Goal: Transaction & Acquisition: Purchase product/service

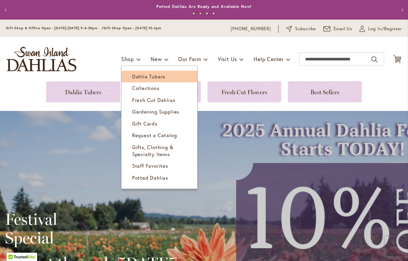
click at [141, 75] on span "Dahlia Tubers" at bounding box center [148, 76] width 33 height 7
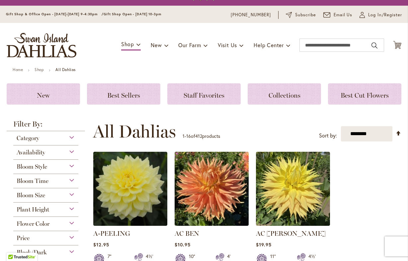
scroll to position [15, 0]
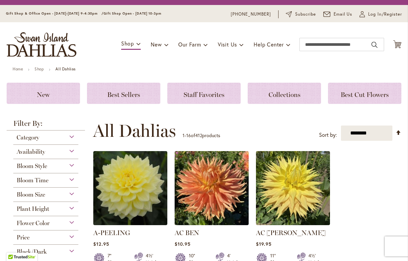
click at [71, 136] on div "Category" at bounding box center [45, 136] width 65 height 11
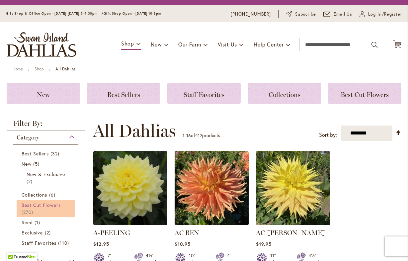
click at [42, 208] on link "Best Cut Flowers 270 items" at bounding box center [47, 209] width 50 height 14
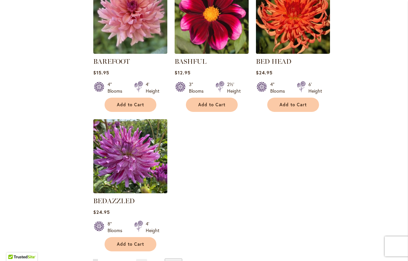
scroll to position [759, 0]
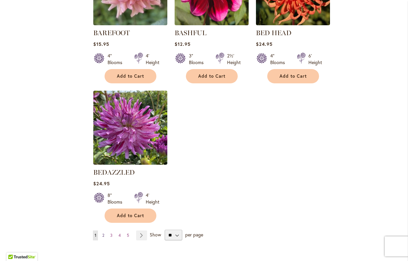
click at [104, 233] on span "2" at bounding box center [103, 235] width 2 height 5
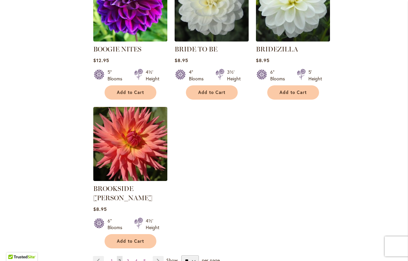
scroll to position [753, 0]
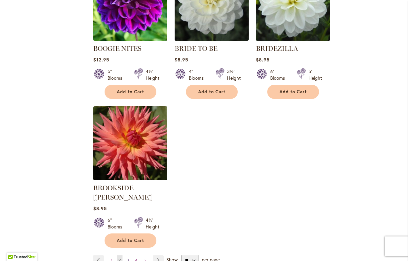
click at [126, 256] on link "Page 3" at bounding box center [128, 261] width 6 height 10
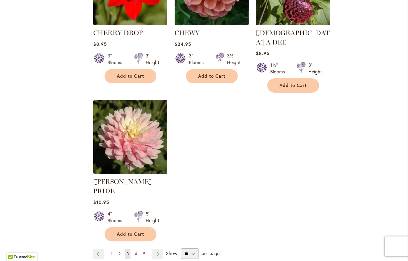
scroll to position [778, 0]
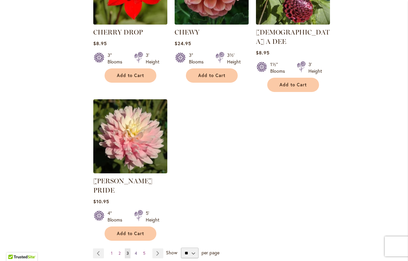
click at [137, 251] on span "4" at bounding box center [136, 253] width 2 height 5
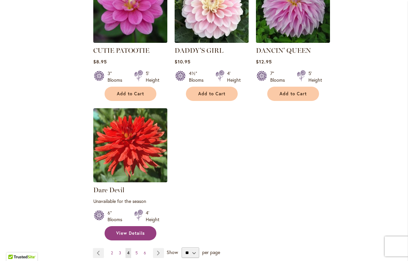
scroll to position [769, 0]
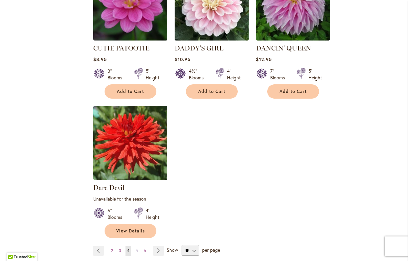
click at [137, 248] on span "5" at bounding box center [137, 250] width 2 height 5
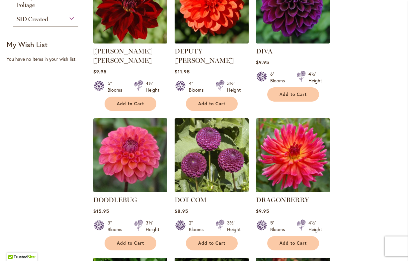
scroll to position [323, 0]
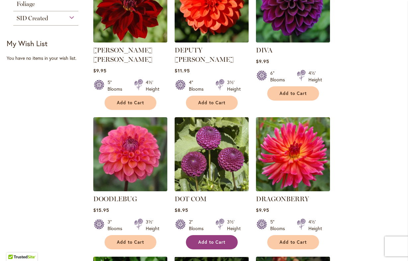
click at [210, 240] on span "Add to Cart" at bounding box center [211, 243] width 27 height 6
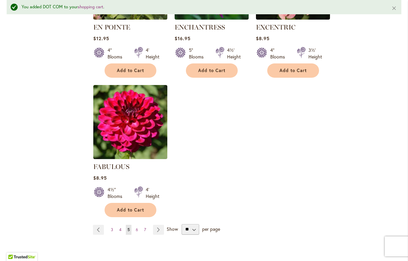
scroll to position [792, 0]
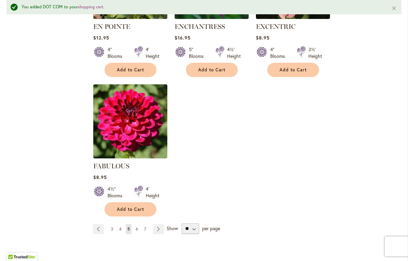
click at [136, 227] on span "6" at bounding box center [137, 229] width 2 height 5
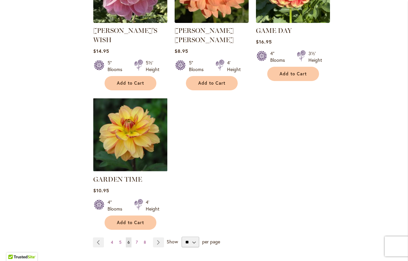
scroll to position [797, 0]
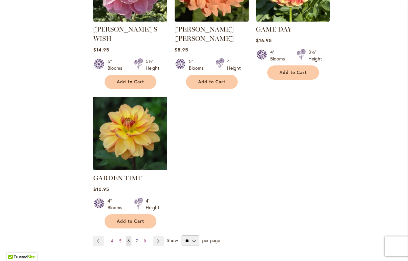
click at [136, 239] on span "7" at bounding box center [137, 241] width 2 height 5
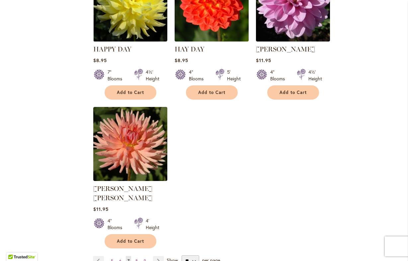
scroll to position [772, 0]
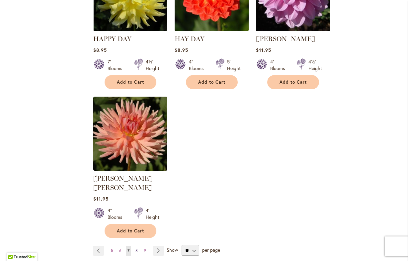
click at [136, 248] on span "8" at bounding box center [137, 250] width 2 height 5
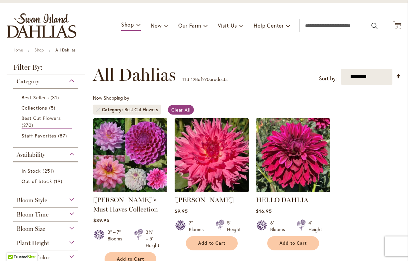
scroll to position [41, 0]
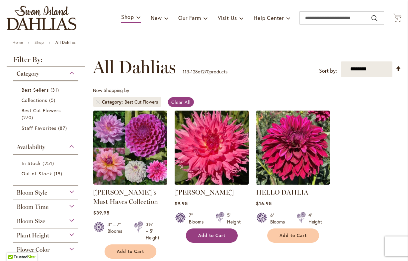
click at [206, 235] on span "Add to Cart" at bounding box center [211, 236] width 27 height 6
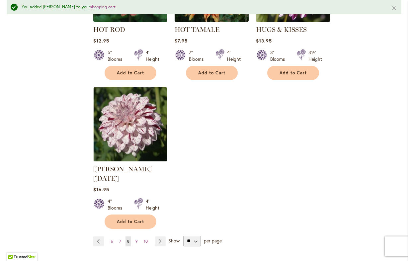
scroll to position [806, 0]
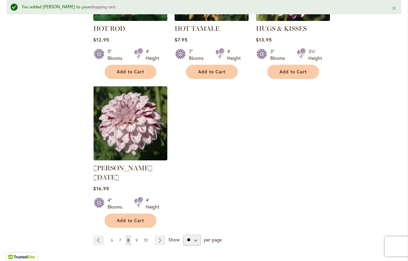
click at [137, 238] on span "9" at bounding box center [137, 240] width 2 height 5
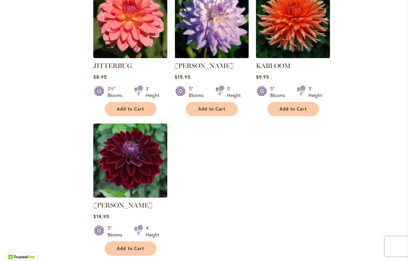
scroll to position [753, 0]
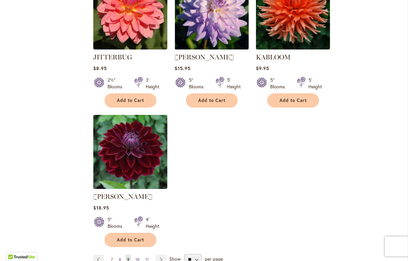
click at [137, 257] on span "10" at bounding box center [138, 259] width 4 height 5
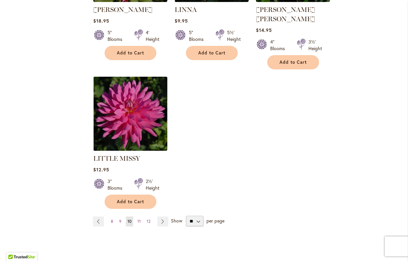
scroll to position [796, 0]
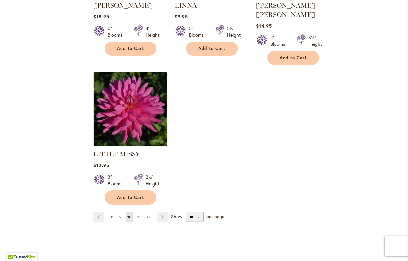
click at [140, 215] on span "11" at bounding box center [139, 217] width 3 height 5
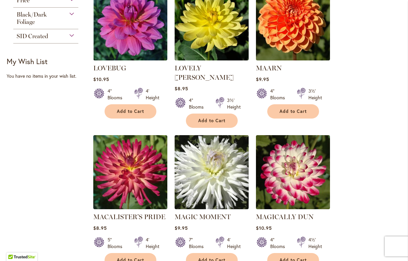
scroll to position [307, 0]
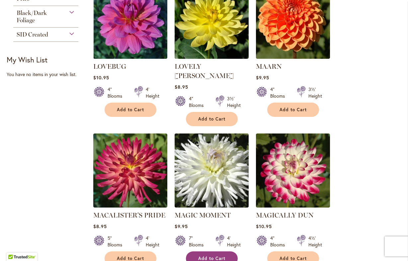
click at [213, 256] on span "Add to Cart" at bounding box center [211, 259] width 27 height 6
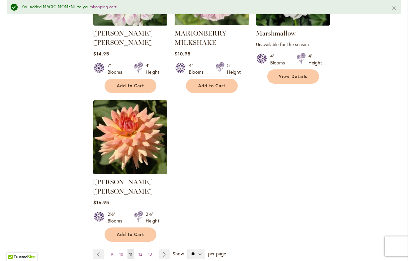
scroll to position [786, 0]
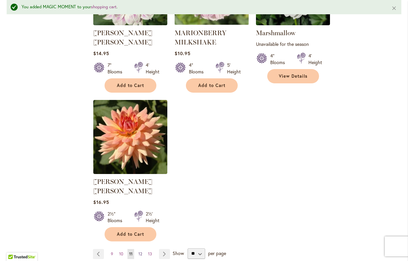
click at [139, 252] on span "12" at bounding box center [141, 254] width 4 height 5
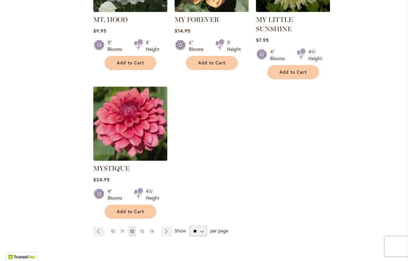
scroll to position [793, 0]
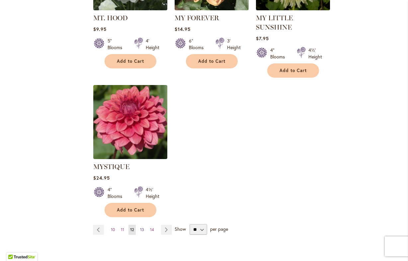
click at [141, 227] on span "13" at bounding box center [142, 229] width 4 height 5
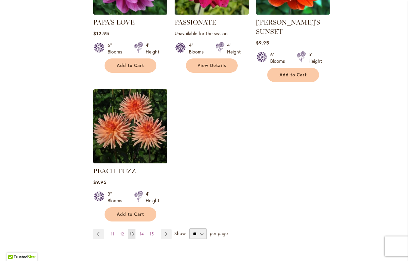
scroll to position [771, 0]
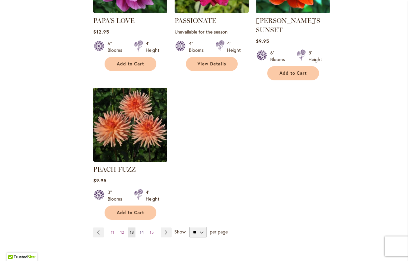
click at [143, 230] on span "14" at bounding box center [142, 232] width 4 height 5
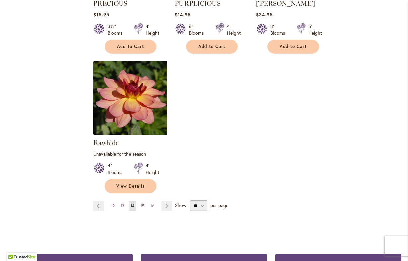
scroll to position [818, 0]
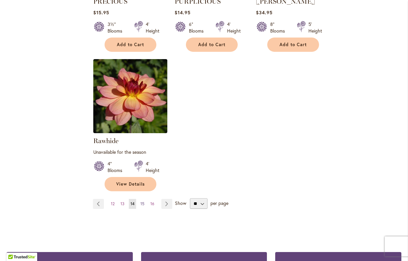
click at [142, 201] on span "15" at bounding box center [143, 203] width 4 height 5
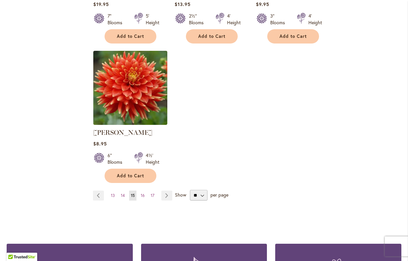
scroll to position [799, 0]
click at [142, 193] on span "16" at bounding box center [143, 195] width 4 height 5
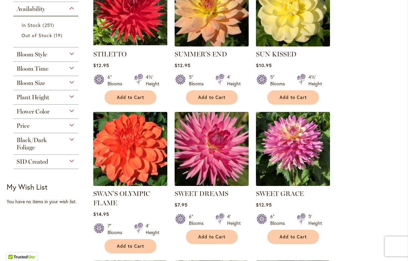
scroll to position [181, 0]
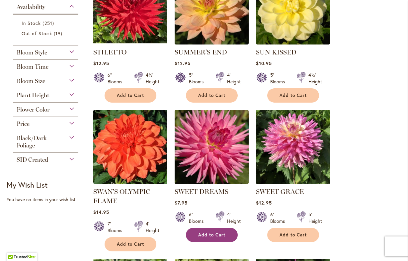
click at [205, 232] on span "Add to Cart" at bounding box center [211, 235] width 27 height 6
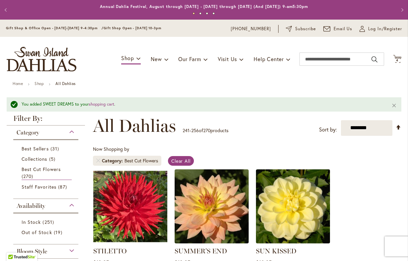
scroll to position [0, 0]
click at [399, 59] on span "4 4 items" at bounding box center [397, 60] width 7 height 3
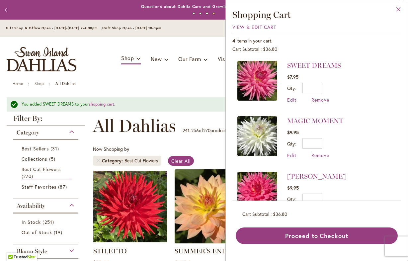
click at [397, 9] on button "Close" at bounding box center [399, 10] width 18 height 21
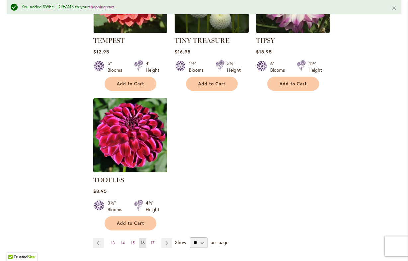
scroll to position [795, 0]
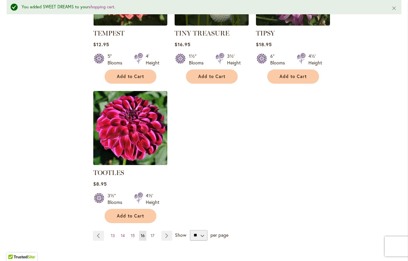
click at [153, 233] on span "17" at bounding box center [153, 235] width 4 height 5
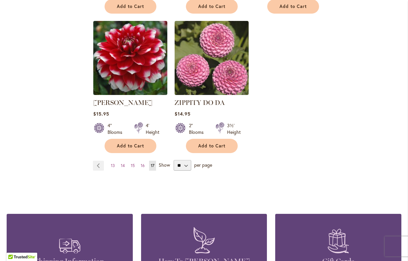
scroll to position [699, 0]
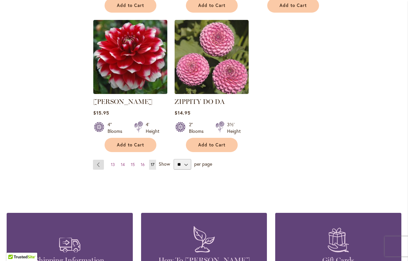
click at [96, 160] on link "Page Previous" at bounding box center [98, 165] width 11 height 10
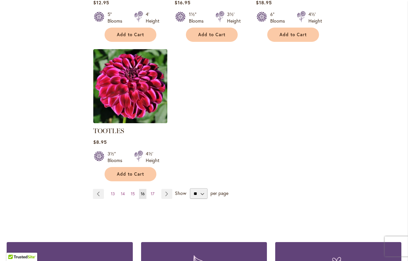
scroll to position [820, 0]
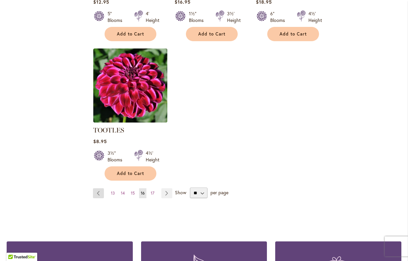
click at [98, 188] on link "Page Previous" at bounding box center [98, 193] width 11 height 10
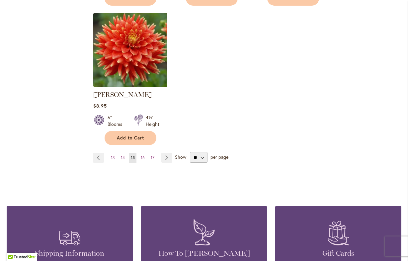
scroll to position [839, 0]
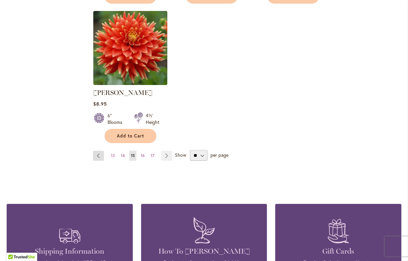
click at [99, 154] on link "Page Previous" at bounding box center [98, 156] width 11 height 10
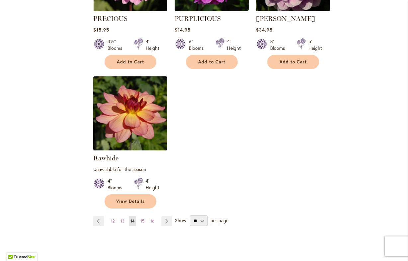
scroll to position [807, 0]
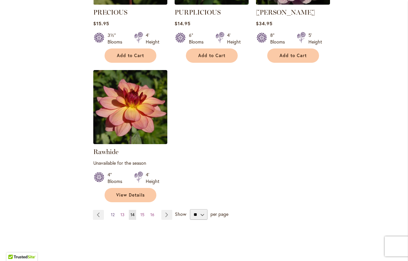
click at [113, 212] on span "12" at bounding box center [113, 214] width 4 height 5
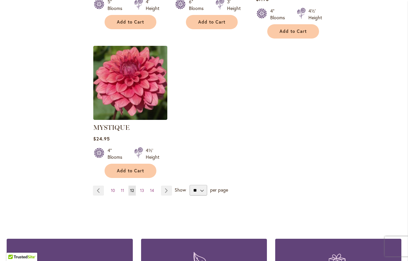
scroll to position [832, 0]
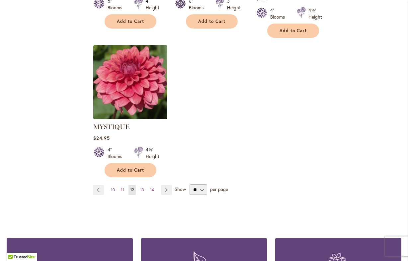
click at [113, 187] on span "10" at bounding box center [113, 189] width 4 height 5
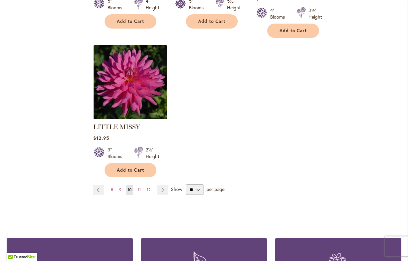
scroll to position [823, 0]
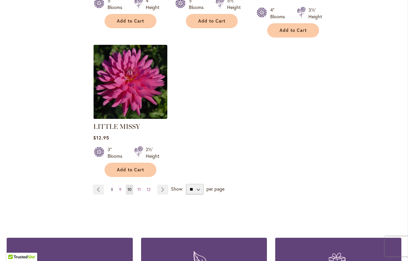
click at [112, 187] on span "8" at bounding box center [112, 189] width 2 height 5
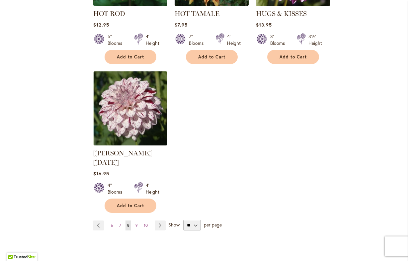
scroll to position [806, 0]
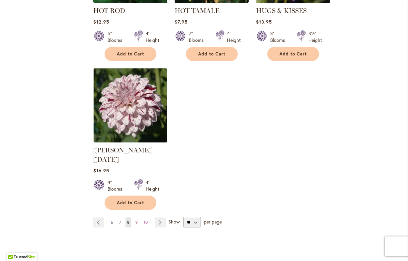
click at [111, 220] on span "6" at bounding box center [112, 222] width 2 height 5
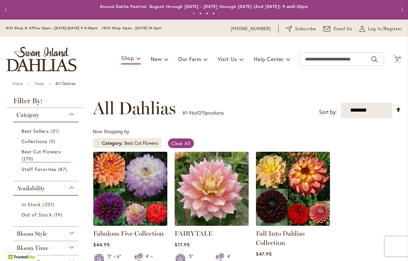
click at [397, 58] on span "4" at bounding box center [397, 60] width 2 height 4
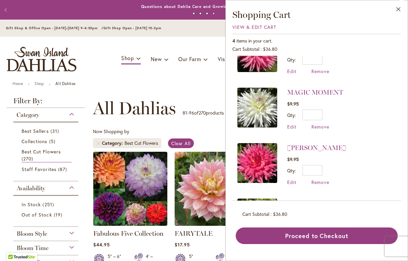
scroll to position [36, 0]
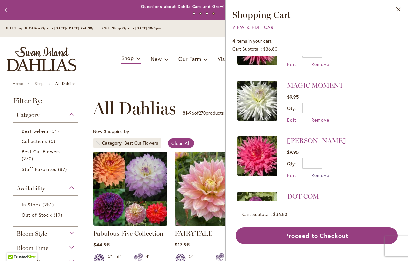
click at [320, 174] on span "Remove" at bounding box center [321, 175] width 18 height 6
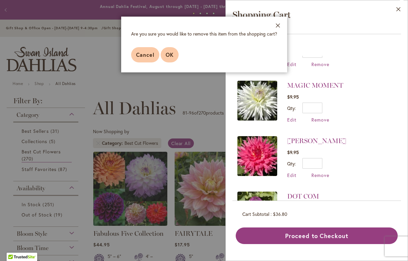
click at [169, 55] on span "OK" at bounding box center [170, 54] width 8 height 7
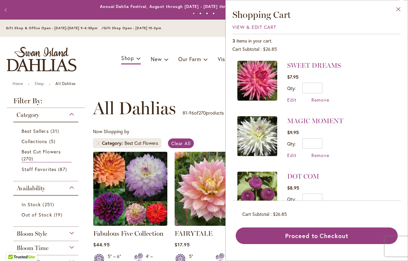
click at [398, 8] on button "Close" at bounding box center [399, 10] width 18 height 21
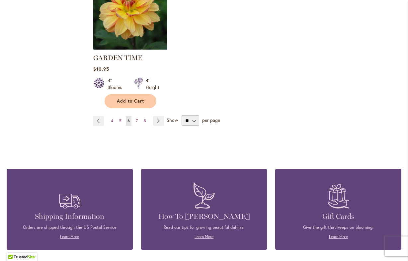
scroll to position [918, 0]
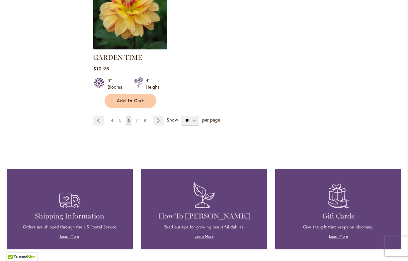
click at [112, 118] on span "4" at bounding box center [112, 120] width 2 height 5
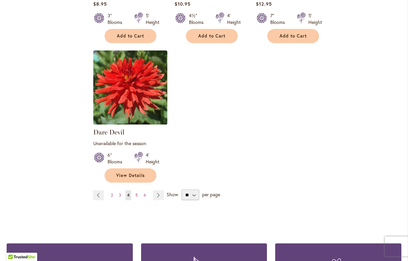
scroll to position [825, 0]
click at [122, 190] on link "Page 3" at bounding box center [120, 195] width 6 height 10
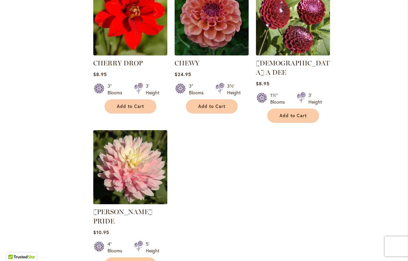
scroll to position [748, 0]
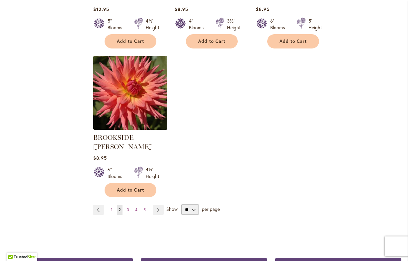
scroll to position [815, 0]
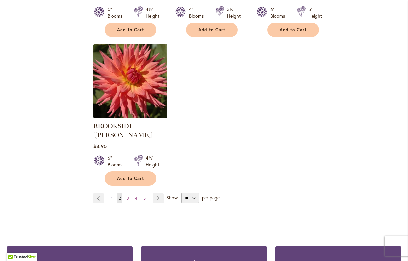
click at [111, 196] on span "1" at bounding box center [112, 198] width 2 height 5
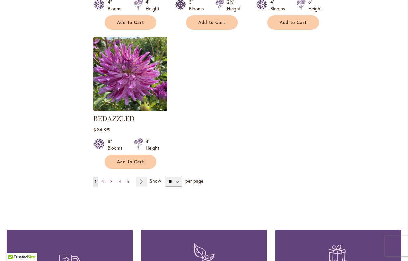
scroll to position [813, 0]
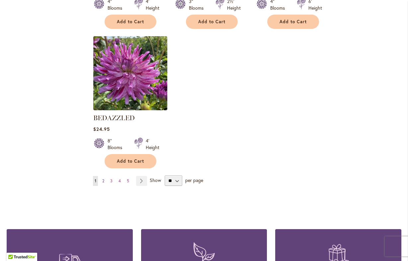
click at [105, 178] on link "Page 2" at bounding box center [103, 181] width 5 height 10
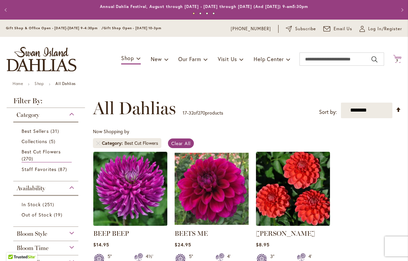
click at [398, 58] on span "3" at bounding box center [397, 60] width 2 height 4
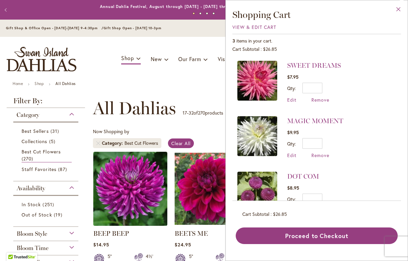
click at [399, 10] on button "Close" at bounding box center [399, 10] width 18 height 21
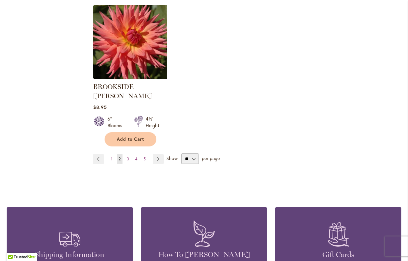
scroll to position [856, 0]
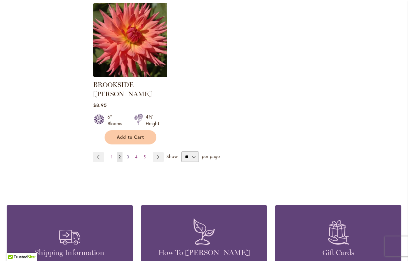
click at [128, 155] on span "3" at bounding box center [128, 157] width 2 height 5
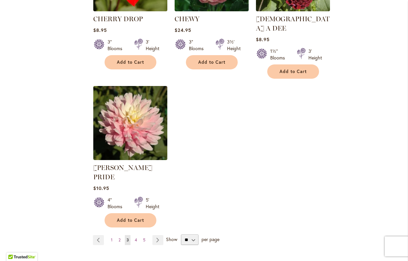
scroll to position [792, 0]
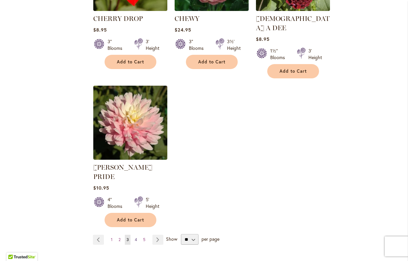
click at [137, 235] on link "Page 4" at bounding box center [136, 240] width 6 height 10
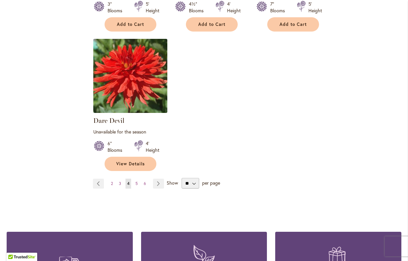
scroll to position [837, 0]
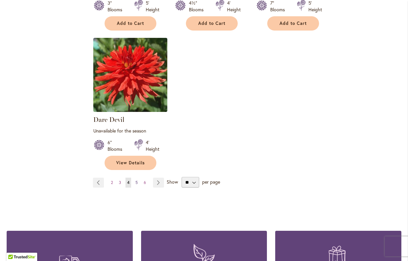
click at [138, 180] on span "5" at bounding box center [137, 182] width 2 height 5
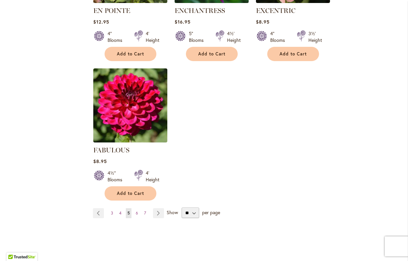
scroll to position [791, 0]
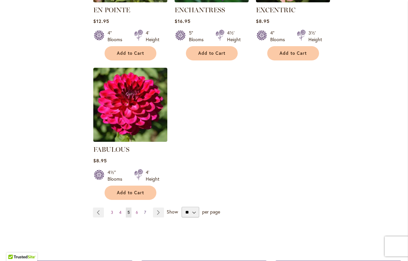
click at [146, 210] on span "7" at bounding box center [145, 212] width 2 height 5
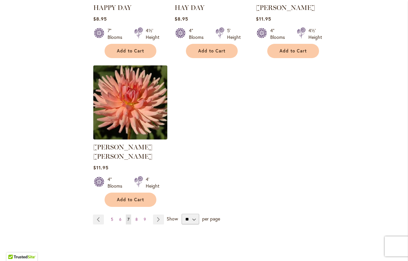
scroll to position [804, 0]
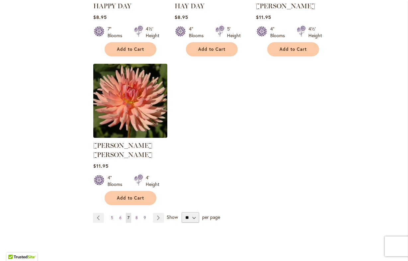
click at [146, 213] on link "Page 9" at bounding box center [145, 218] width 6 height 10
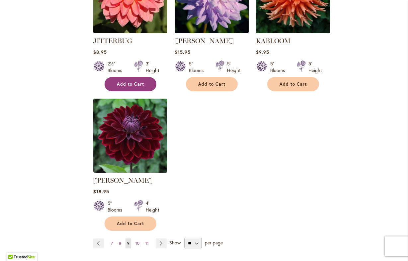
scroll to position [769, 0]
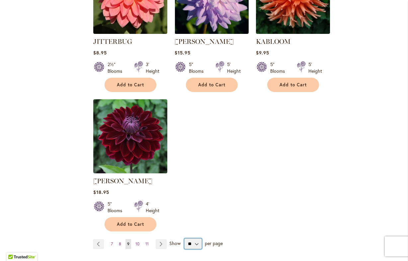
select select "**"
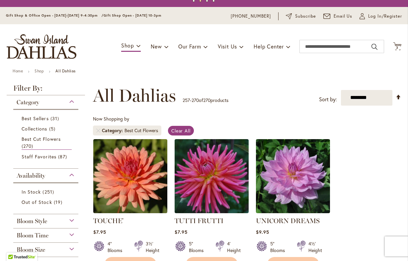
scroll to position [12, 0]
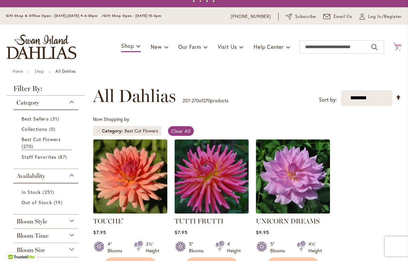
click at [395, 47] on span "3 3 items" at bounding box center [397, 48] width 7 height 3
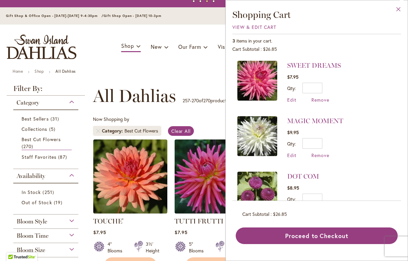
click at [398, 8] on button "Close" at bounding box center [399, 10] width 18 height 21
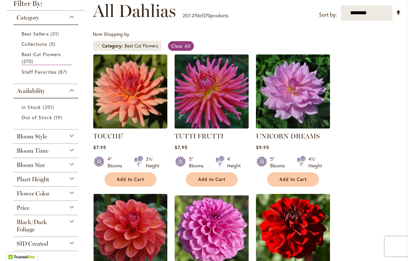
scroll to position [98, 0]
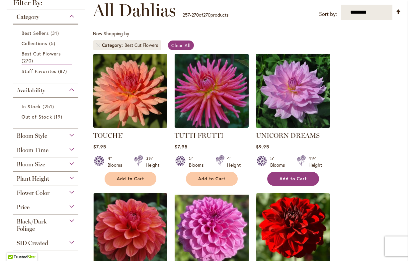
click at [296, 177] on span "Add to Cart" at bounding box center [293, 179] width 27 height 6
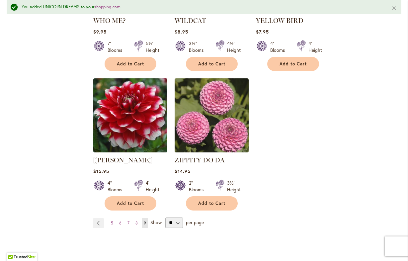
scroll to position [659, 0]
click at [137, 220] on span "8" at bounding box center [137, 222] width 2 height 5
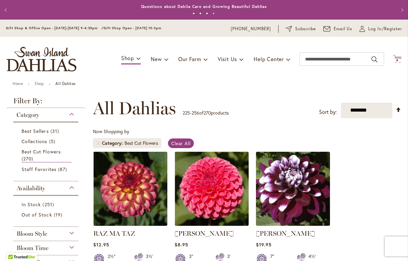
click at [398, 59] on span "4" at bounding box center [397, 60] width 2 height 4
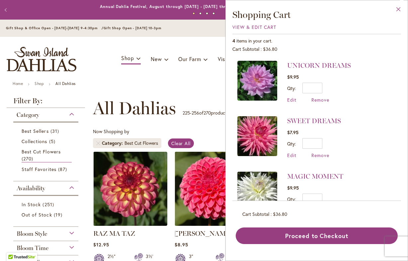
click at [400, 8] on button "Close" at bounding box center [399, 10] width 18 height 21
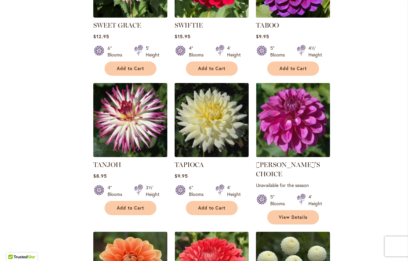
scroll to position [1199, 0]
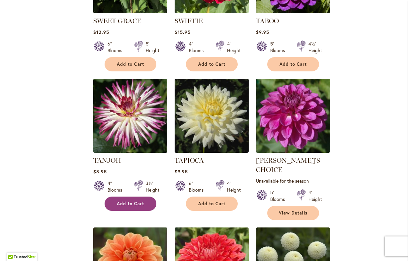
click at [130, 202] on span "Add to Cart" at bounding box center [130, 204] width 27 height 6
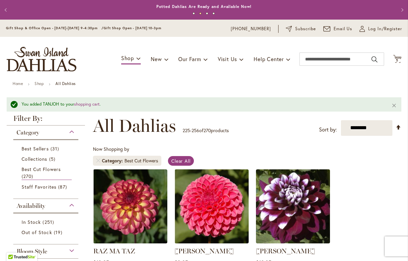
scroll to position [0, 0]
click at [398, 58] on span "5" at bounding box center [397, 60] width 2 height 4
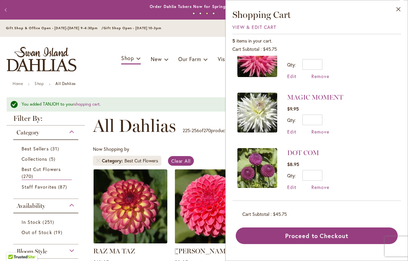
scroll to position [134, 0]
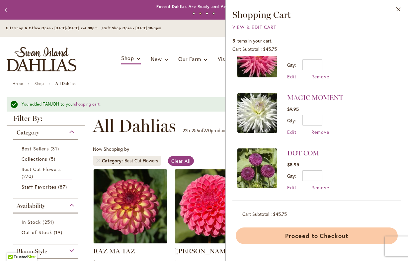
click at [305, 236] on button "Proceed to Checkout" at bounding box center [317, 236] width 162 height 17
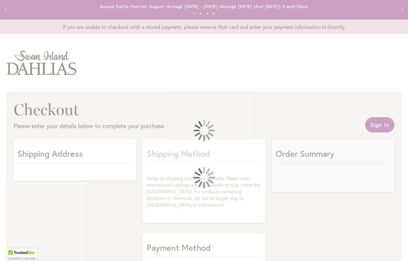
select select "**"
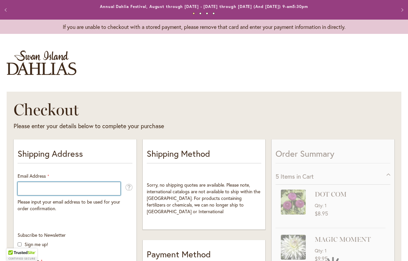
type input "**********"
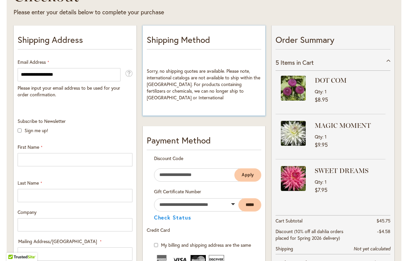
scroll to position [117, 0]
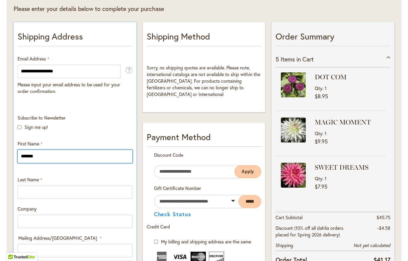
type input "*******"
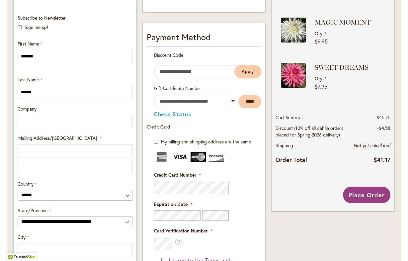
scroll to position [203, 0]
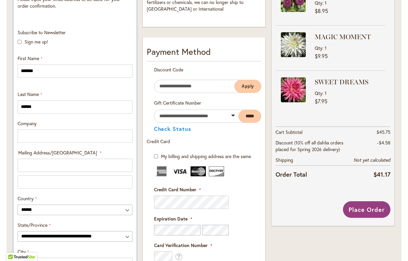
type input "******"
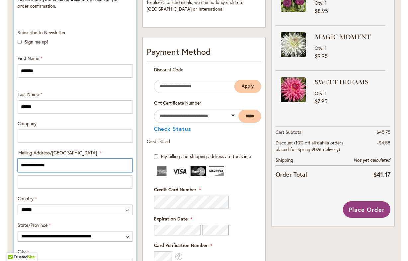
type input "**********"
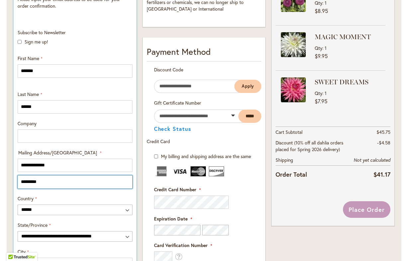
type input "**********"
click at [128, 180] on input "**********" at bounding box center [75, 181] width 115 height 13
click at [127, 181] on input "**********" at bounding box center [75, 181] width 115 height 13
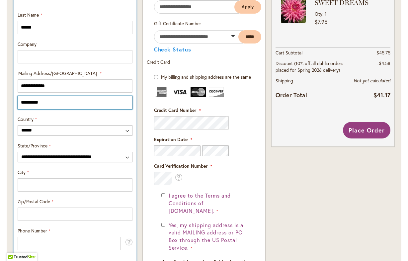
scroll to position [283, 0]
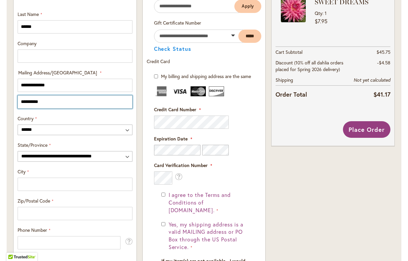
drag, startPoint x: 50, startPoint y: 101, endPoint x: 5, endPoint y: 93, distance: 45.9
click at [5, 93] on main "Checkout Please enter your details below to complete your purchase Sign In Clos…" at bounding box center [204, 97] width 407 height 590
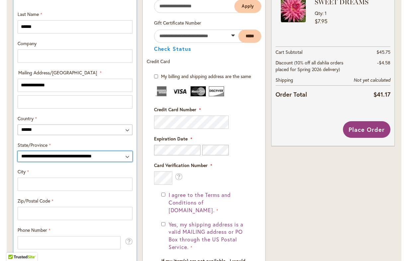
select select "**"
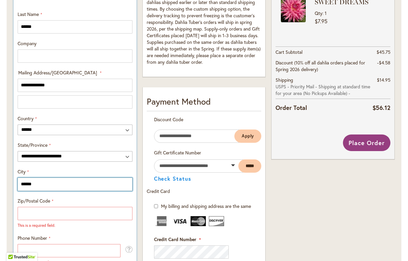
type input "******"
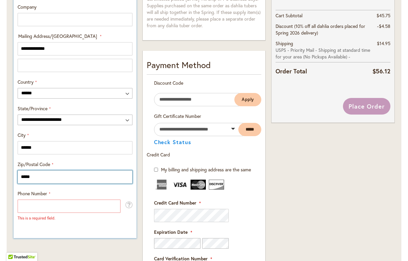
scroll to position [320, 0]
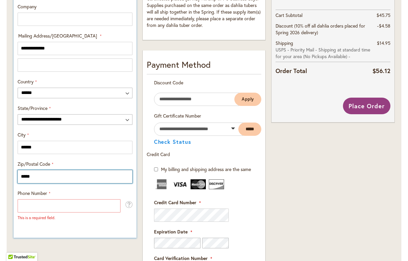
type input "*****"
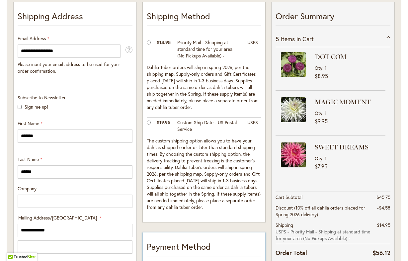
scroll to position [132, 0]
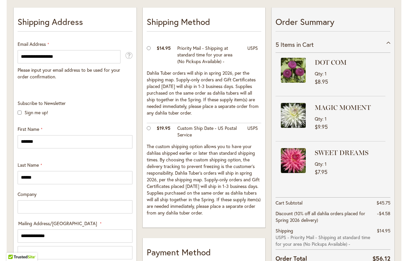
type input "**********"
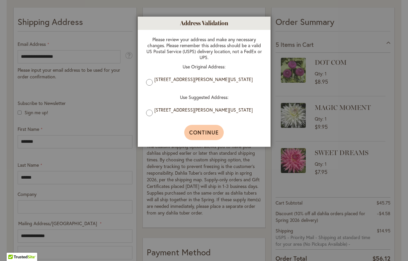
click at [199, 134] on span "Continue" at bounding box center [204, 132] width 30 height 7
type input "**********"
type input "******"
type input "**********"
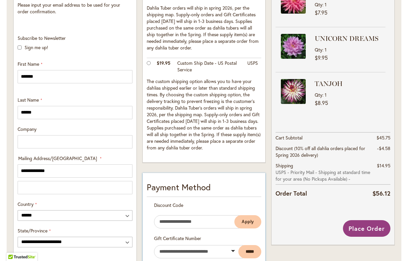
scroll to position [196, 0]
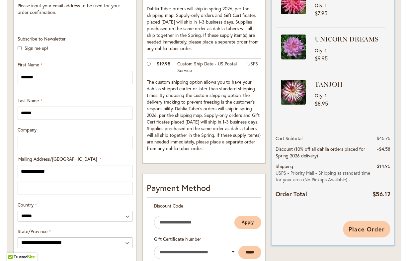
click at [366, 229] on span "Place Order" at bounding box center [367, 229] width 36 height 8
